Goal: Task Accomplishment & Management: Complete application form

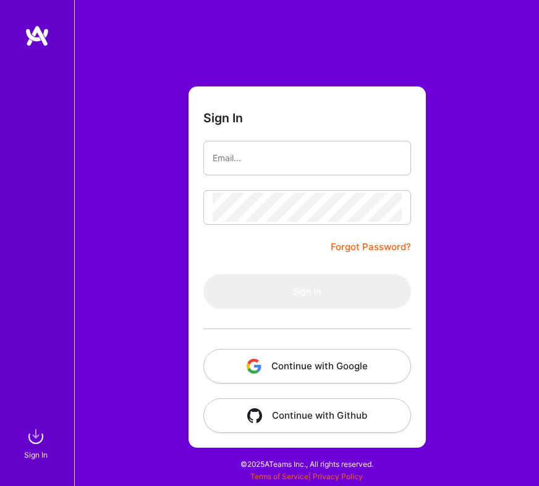
click at [266, 382] on button "Continue with Google" at bounding box center [307, 366] width 208 height 35
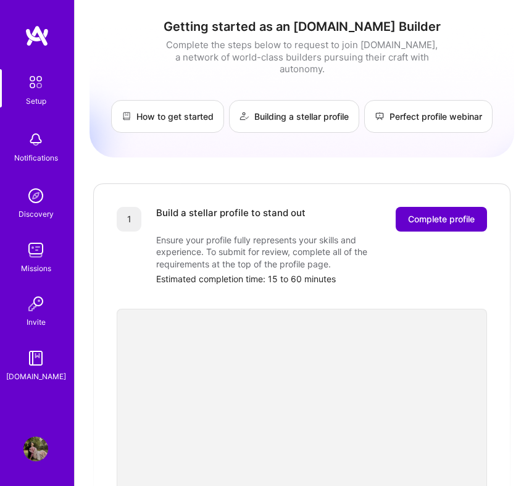
click at [438, 213] on span "Complete profile" at bounding box center [441, 219] width 67 height 12
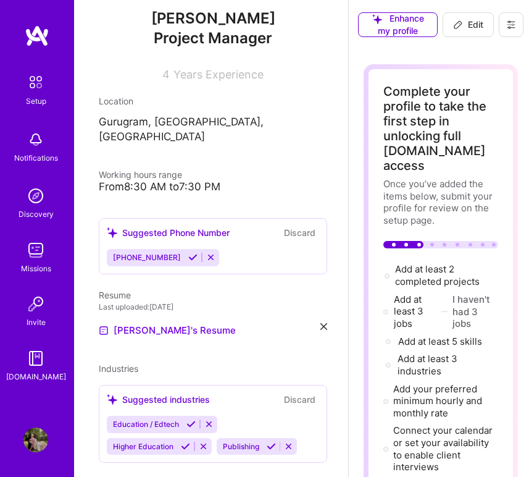
scroll to position [5, 4]
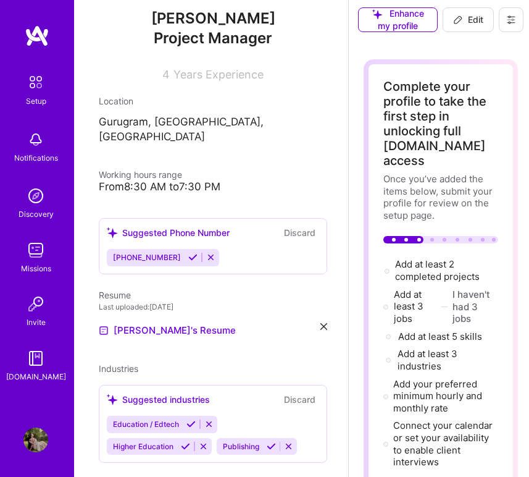
click at [463, 20] on icon at bounding box center [458, 20] width 10 height 10
select select "US"
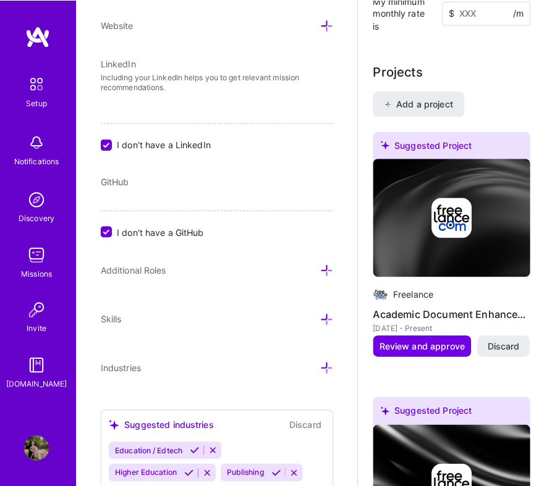
scroll to position [1620, 1]
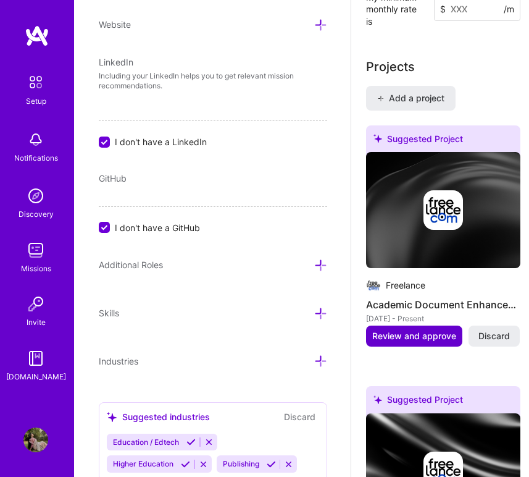
click at [416, 330] on span "Review and approve" at bounding box center [414, 336] width 84 height 12
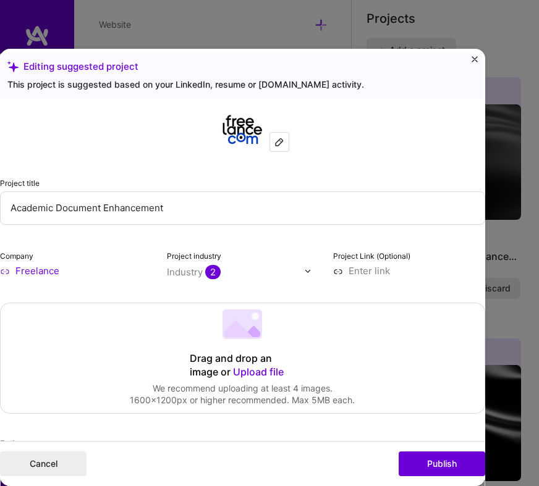
scroll to position [31, 0]
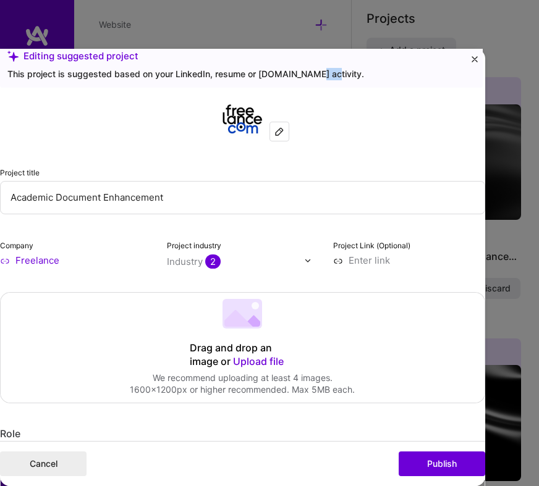
drag, startPoint x: 311, startPoint y: 69, endPoint x: 348, endPoint y: 69, distance: 37.1
click at [348, 70] on div "This project is suggested based on your LinkedIn, resume or [DOMAIN_NAME] activ…" at bounding box center [241, 74] width 468 height 12
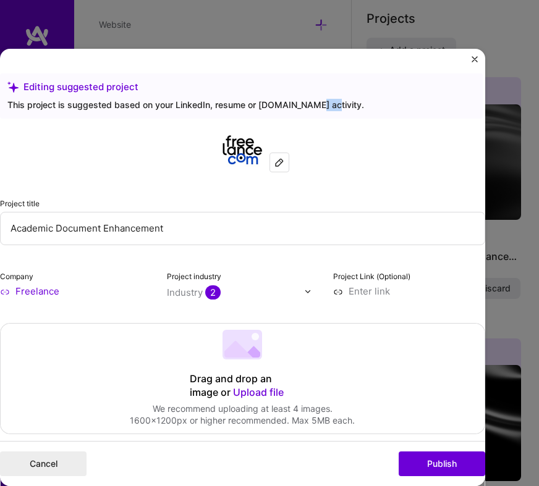
scroll to position [0, 0]
click at [120, 329] on div "Drag and drop an image or Upload file Upload file We recommend uploading at lea…" at bounding box center [243, 379] width 484 height 110
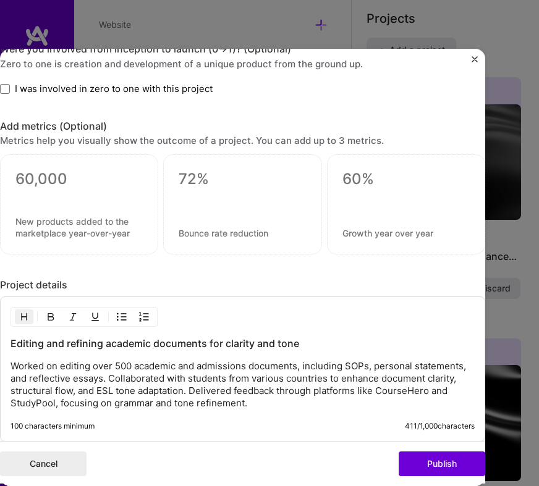
scroll to position [815, 0]
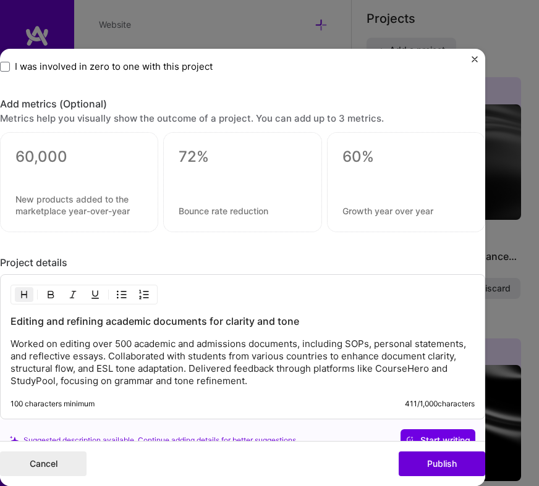
click at [479, 35] on div "Editing suggested project This project is suggested based on your LinkedIn, res…" at bounding box center [269, 243] width 539 height 486
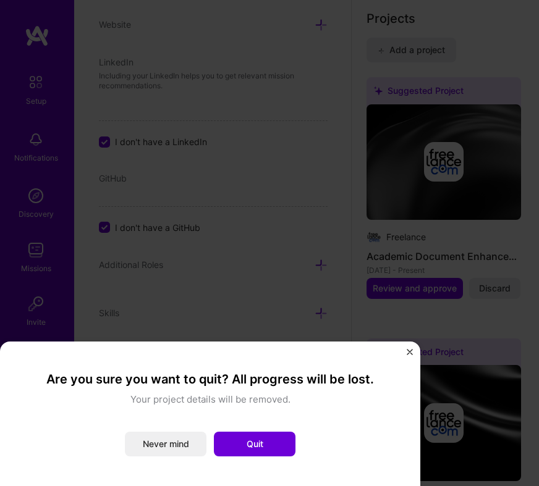
click at [409, 350] on img "Close" at bounding box center [409, 352] width 6 height 6
